Goal: Information Seeking & Learning: Learn about a topic

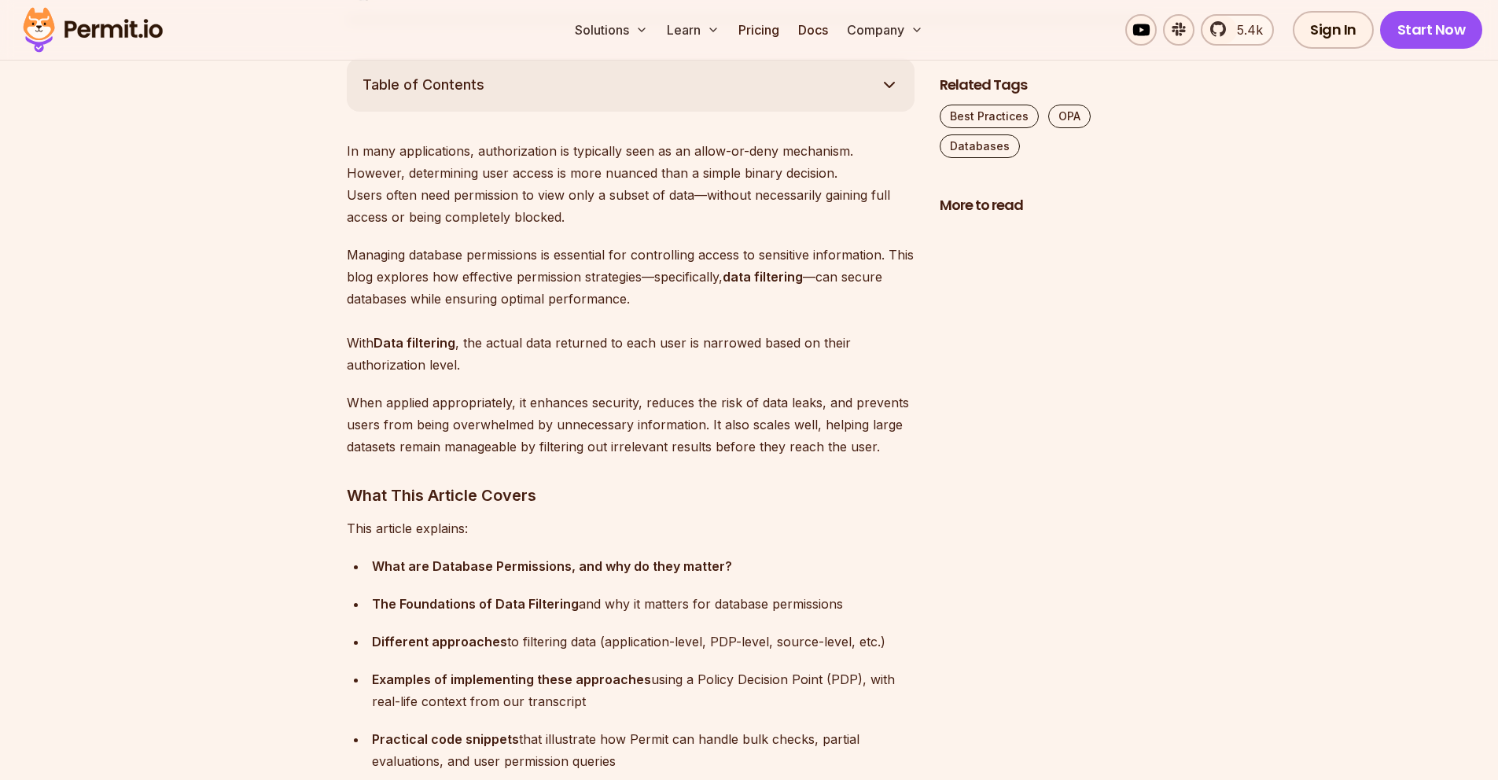
scroll to position [874, 0]
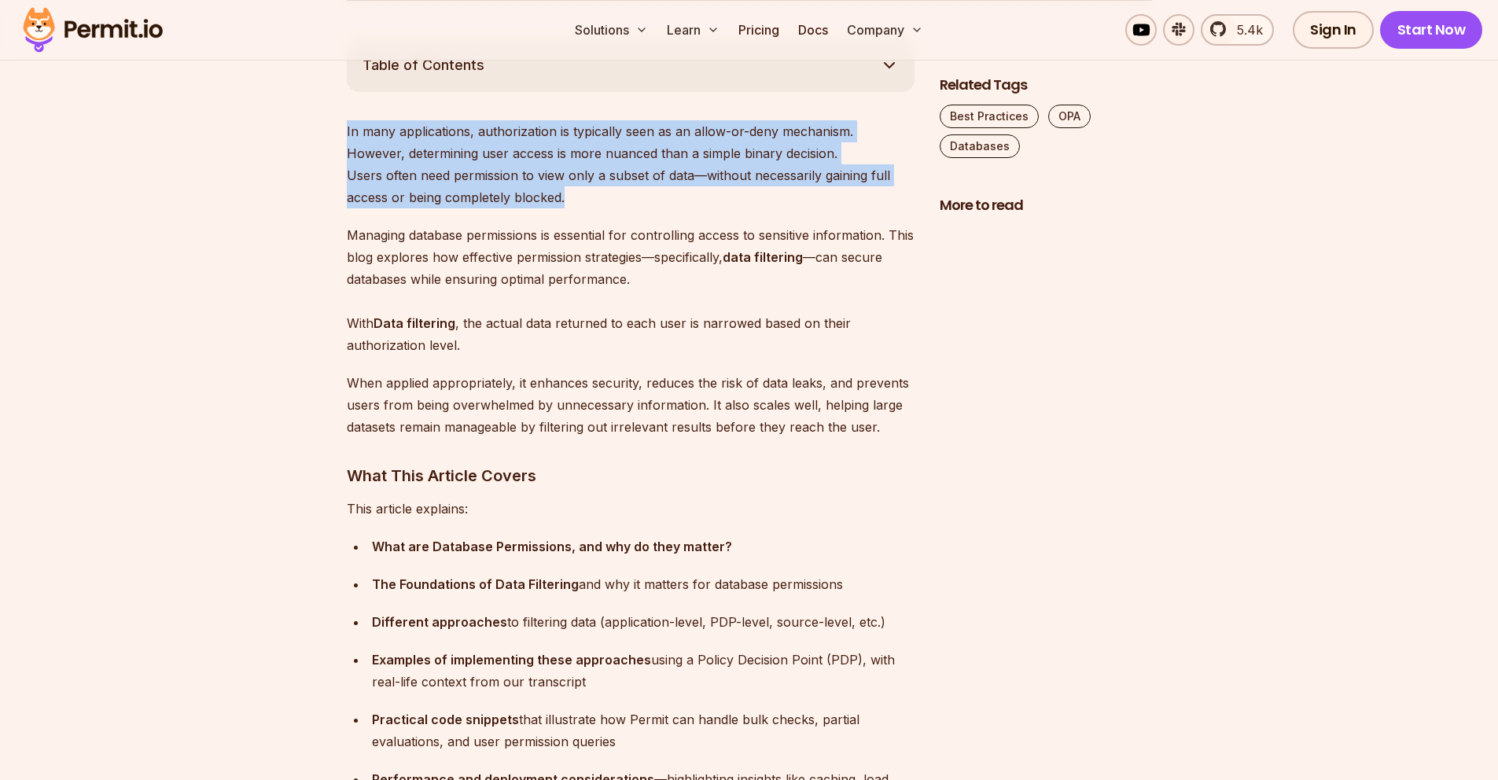
drag, startPoint x: 342, startPoint y: 127, endPoint x: 606, endPoint y: 202, distance: 273.9
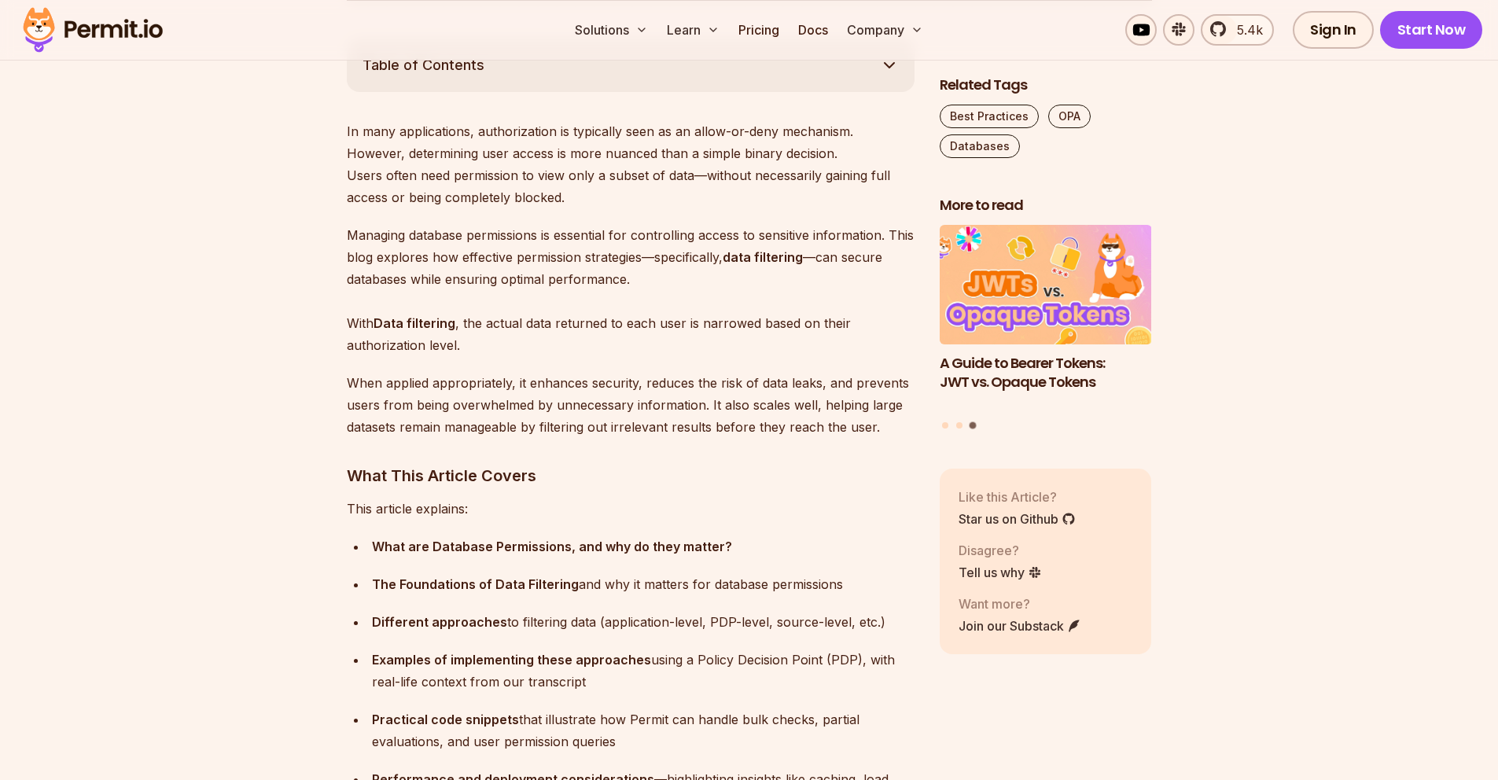
drag, startPoint x: 345, startPoint y: 215, endPoint x: 377, endPoint y: 229, distance: 34.5
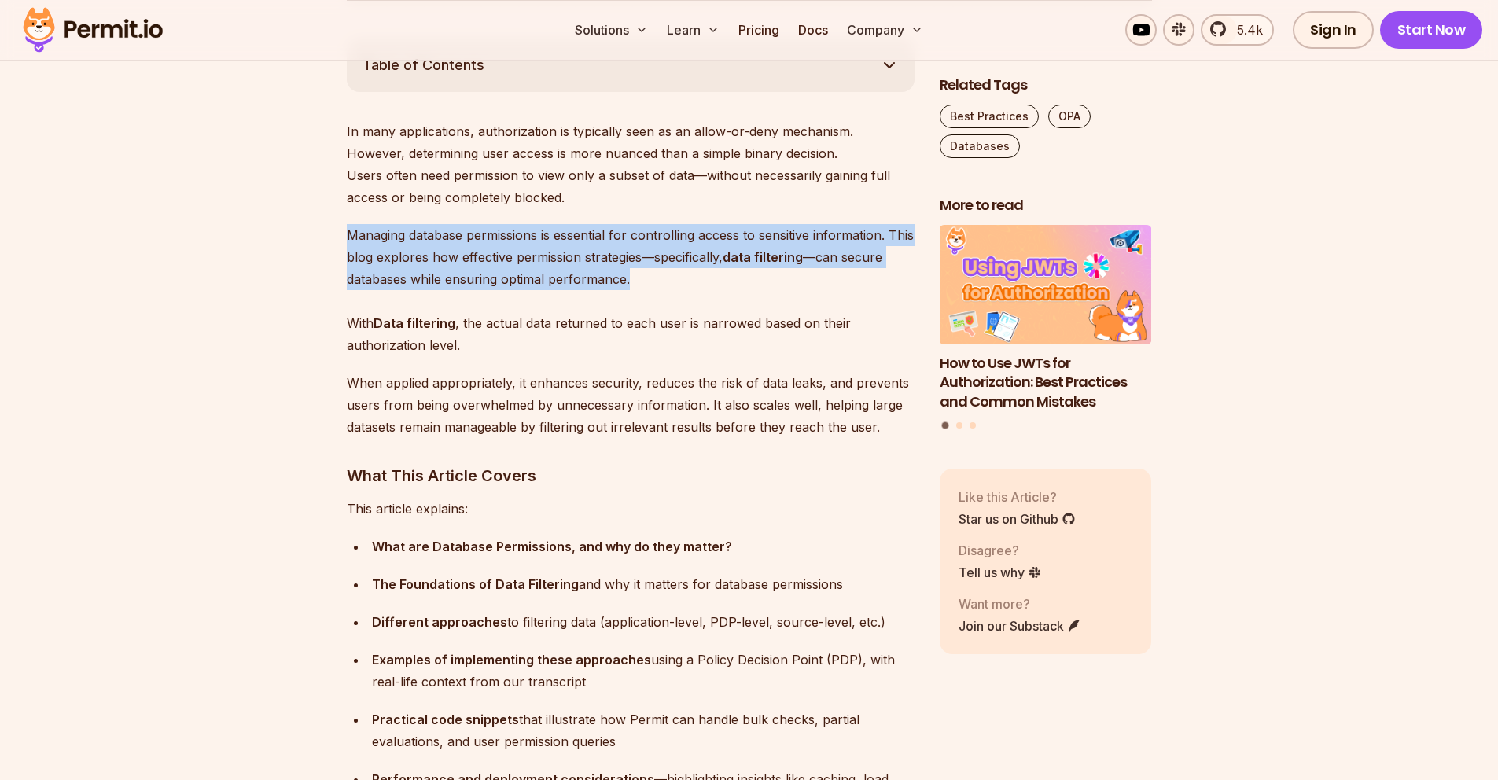
drag, startPoint x: 338, startPoint y: 227, endPoint x: 682, endPoint y: 275, distance: 347.2
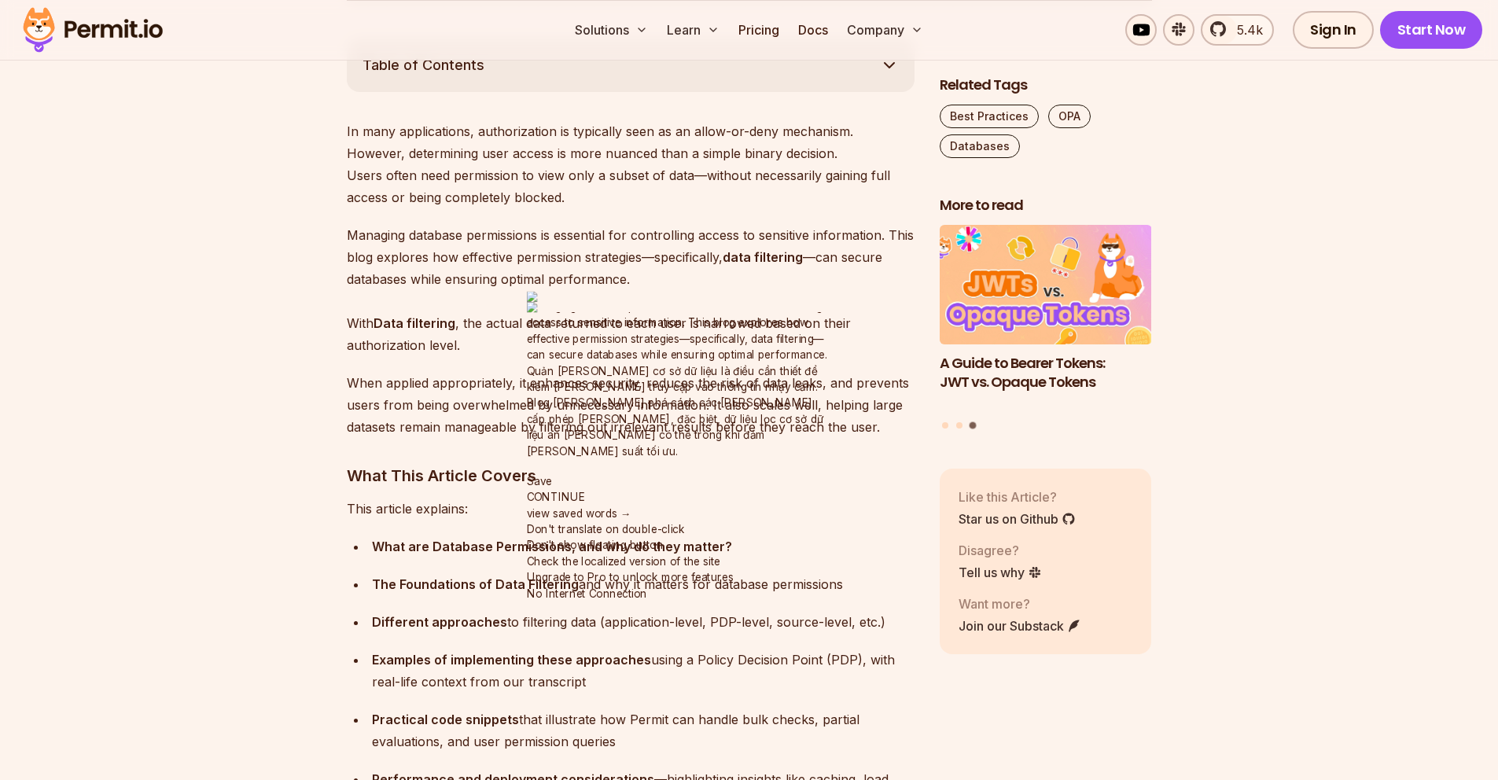
click at [460, 296] on p "Managing database permissions is essential for controlling access to sensitive …" at bounding box center [631, 290] width 568 height 132
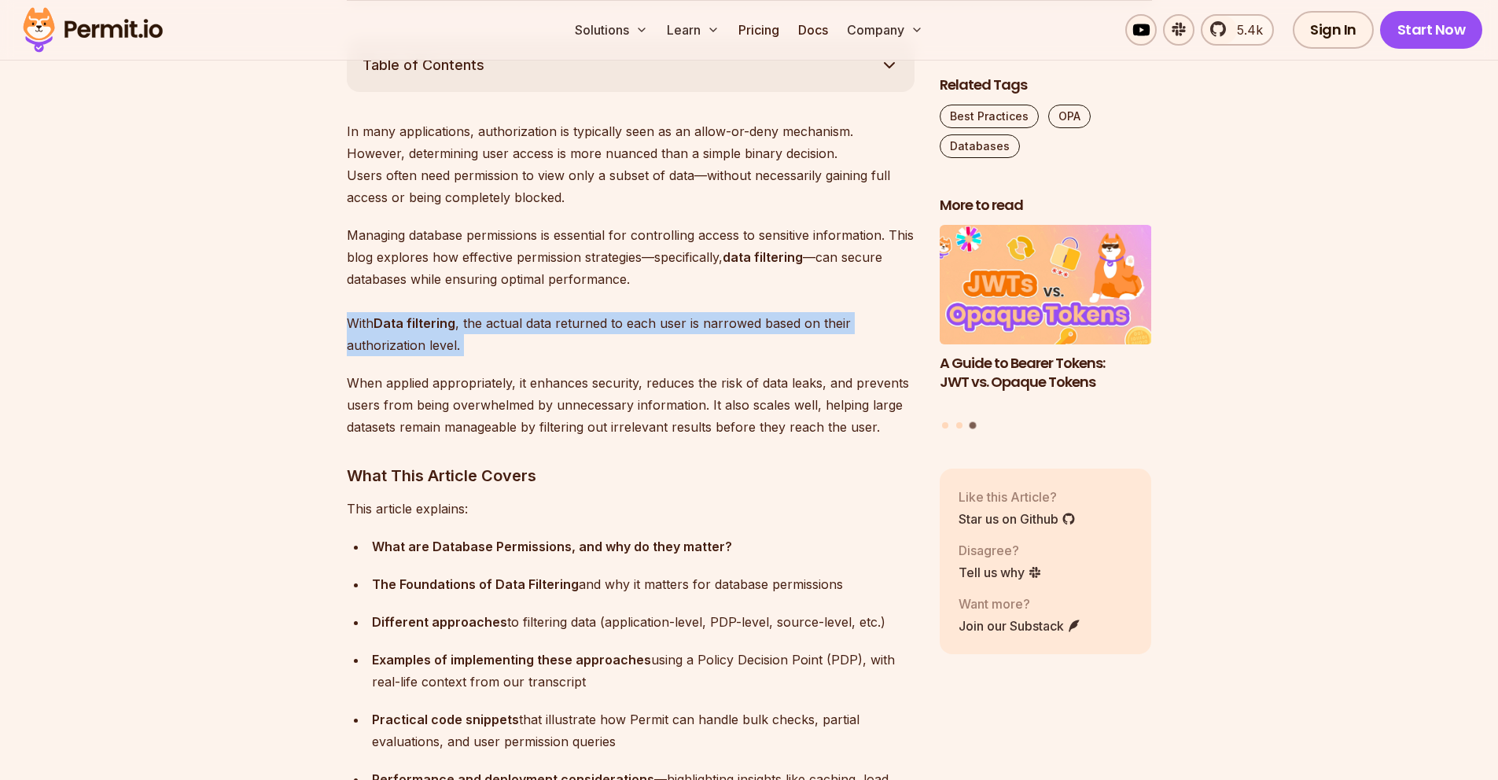
drag, startPoint x: 346, startPoint y: 320, endPoint x: 524, endPoint y: 357, distance: 181.6
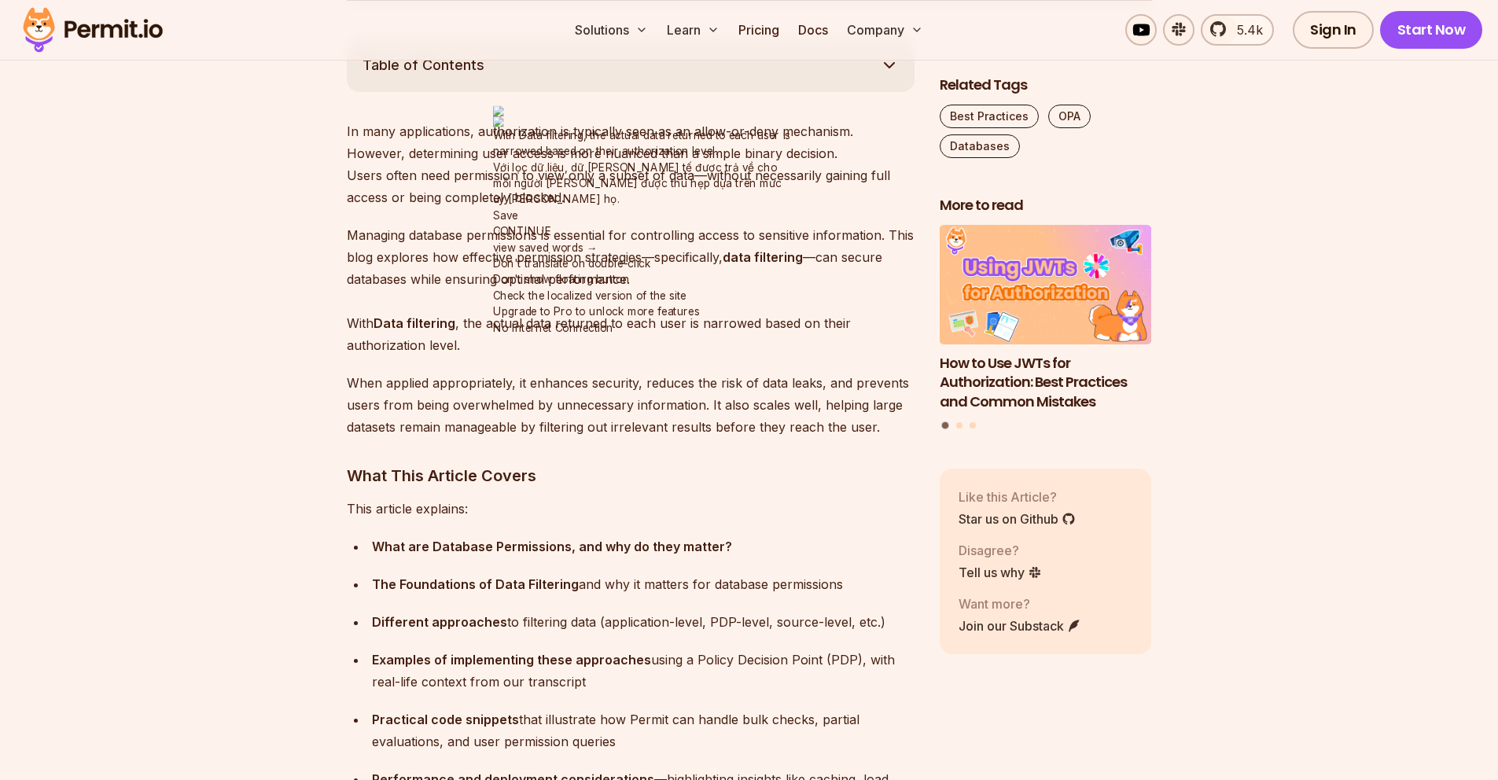
click at [489, 343] on p "Managing database permissions is essential for controlling access to sensitive …" at bounding box center [631, 290] width 568 height 132
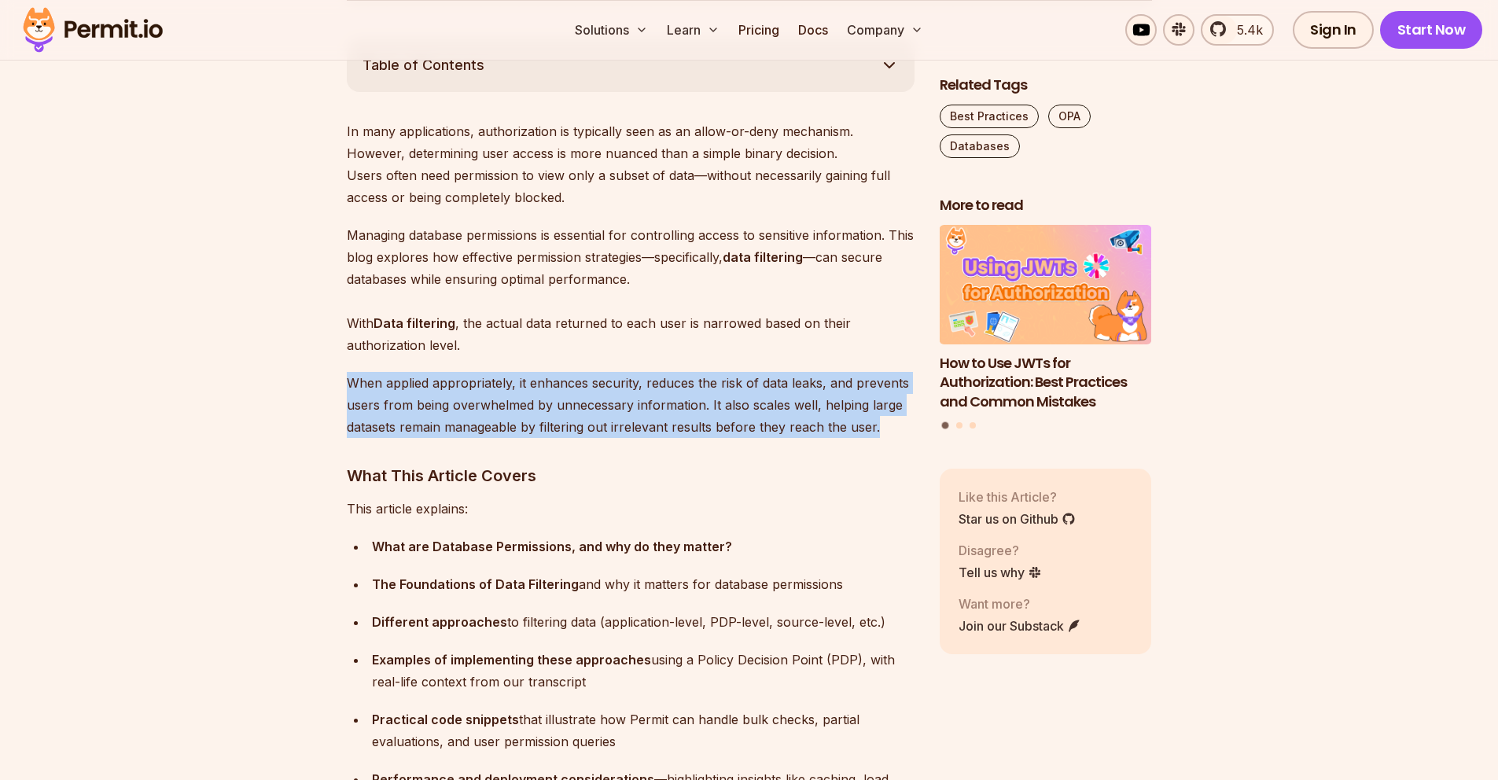
drag, startPoint x: 344, startPoint y: 381, endPoint x: 893, endPoint y: 434, distance: 551.6
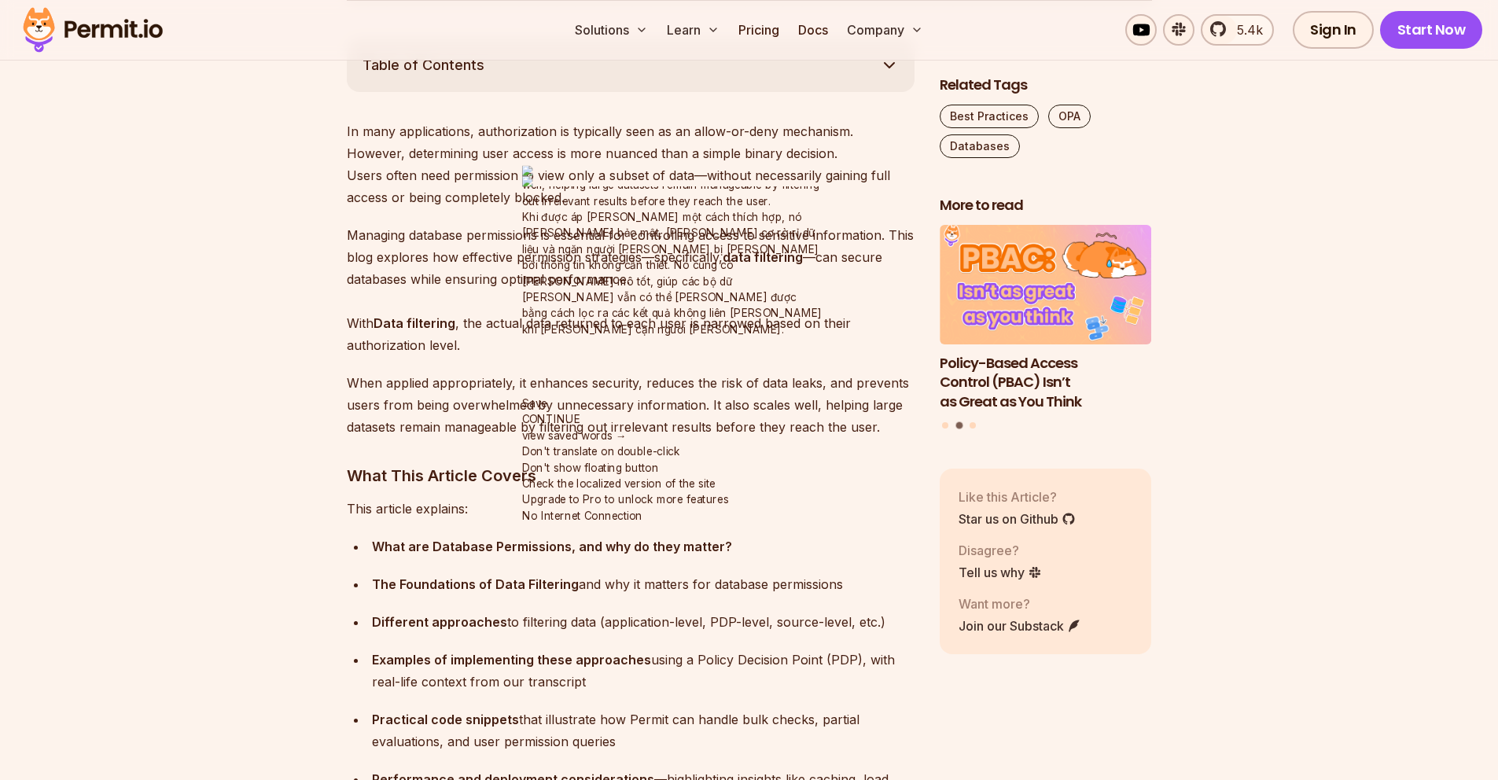
click at [372, 373] on p "When applied appropriately, it enhances security, reduces the risk of data leak…" at bounding box center [631, 405] width 568 height 66
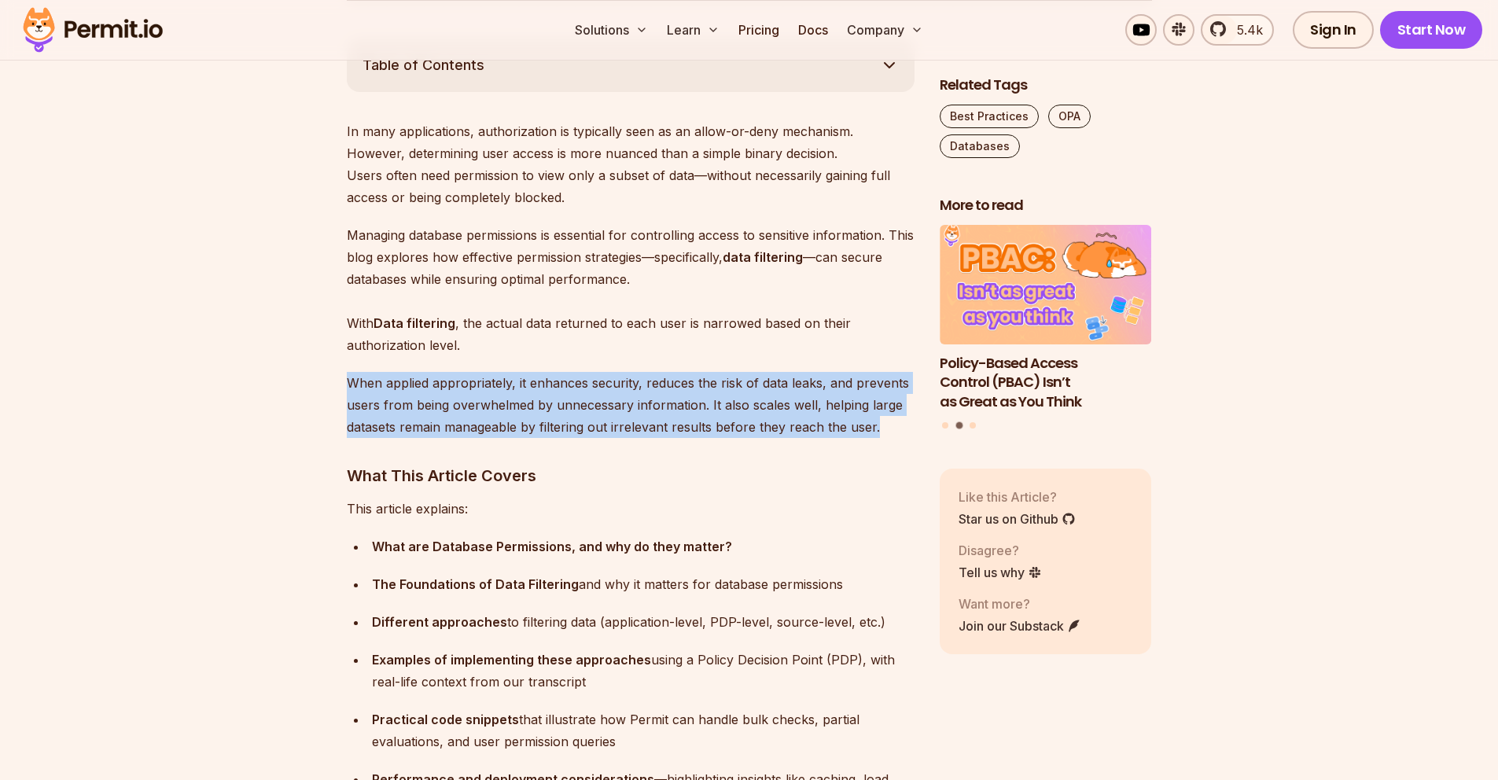
drag, startPoint x: 343, startPoint y: 381, endPoint x: 890, endPoint y: 426, distance: 549.4
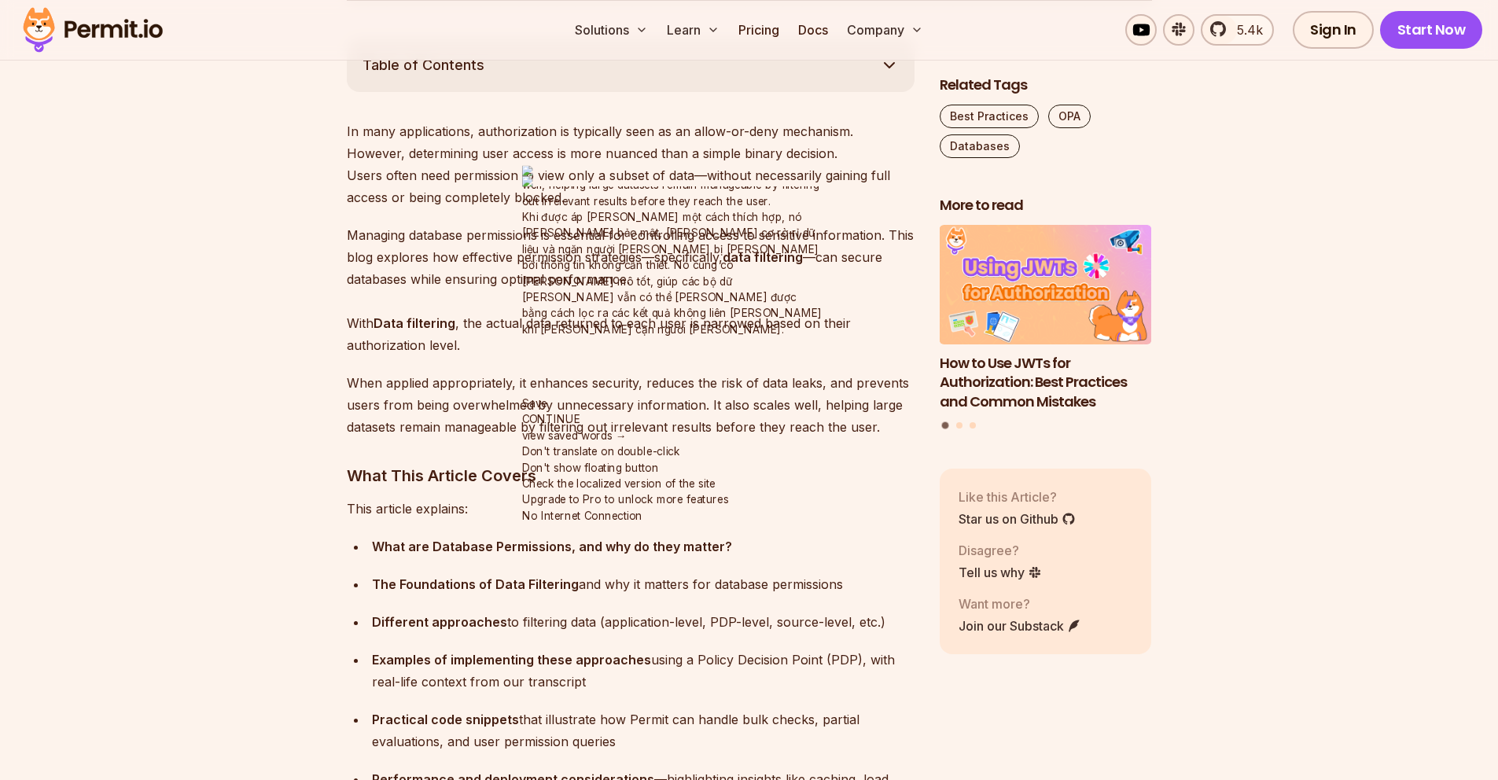
click at [705, 470] on h3 "What This Article Covers" at bounding box center [631, 475] width 568 height 25
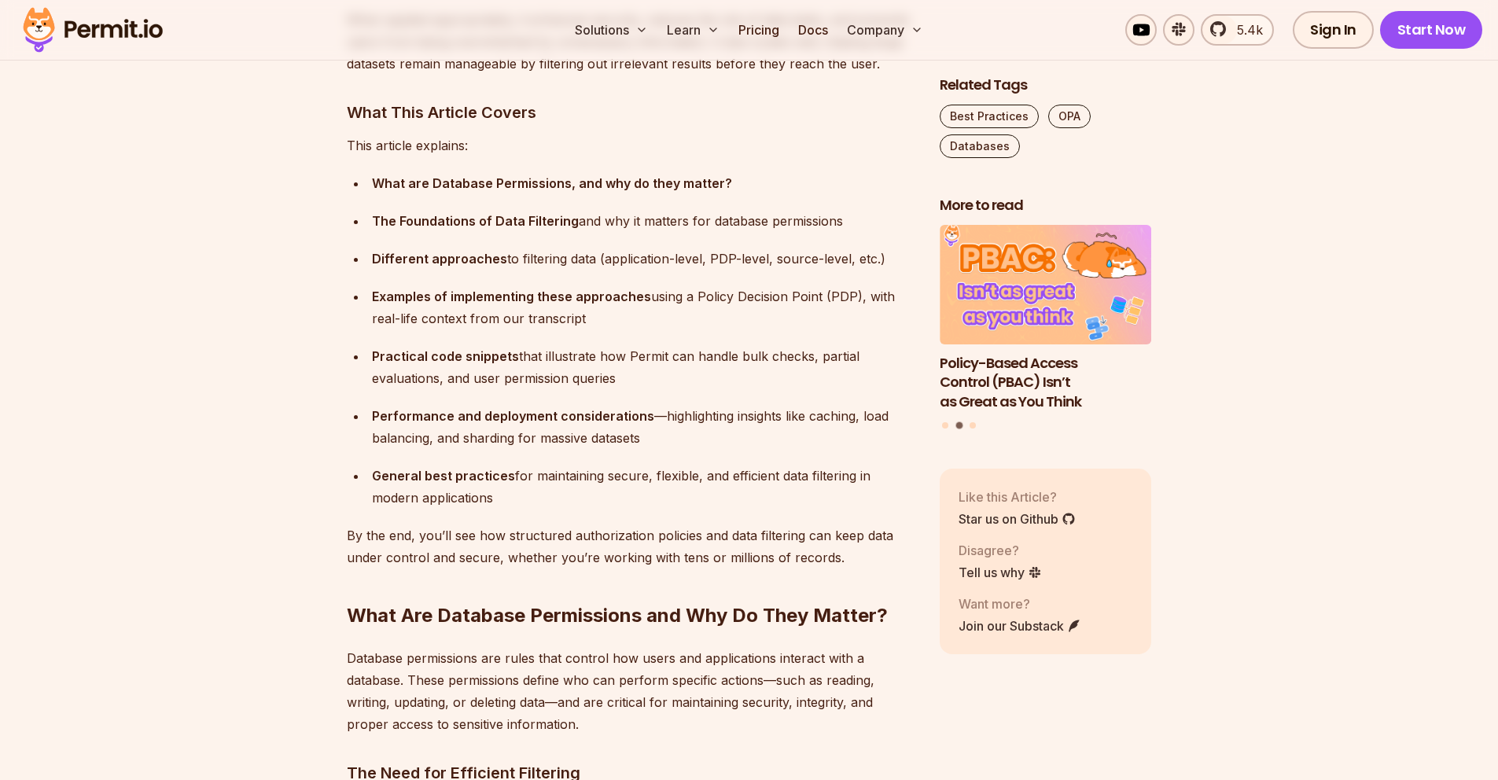
scroll to position [1240, 0]
